Goal: Check status

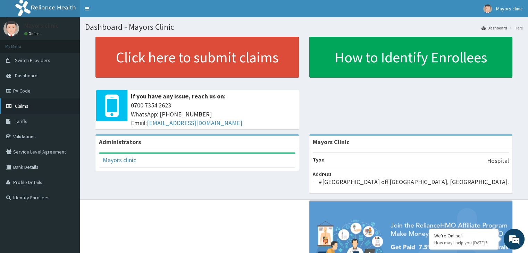
click at [25, 107] on span "Claims" at bounding box center [22, 106] width 14 height 6
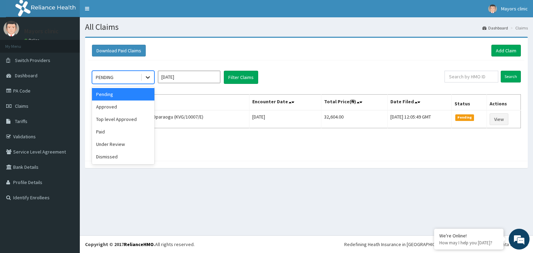
click at [149, 76] on icon at bounding box center [147, 77] width 7 height 7
click at [124, 105] on div "Approved" at bounding box center [123, 107] width 62 height 12
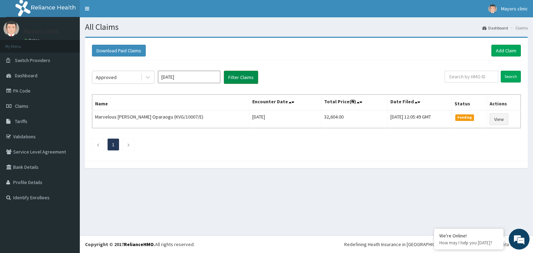
click at [235, 77] on button "Filter Claims" at bounding box center [241, 77] width 34 height 13
